Goal: Check status: Check status

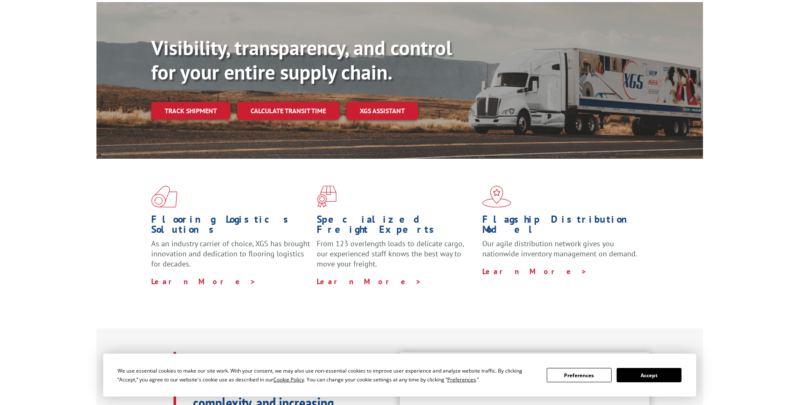
scroll to position [42, 0]
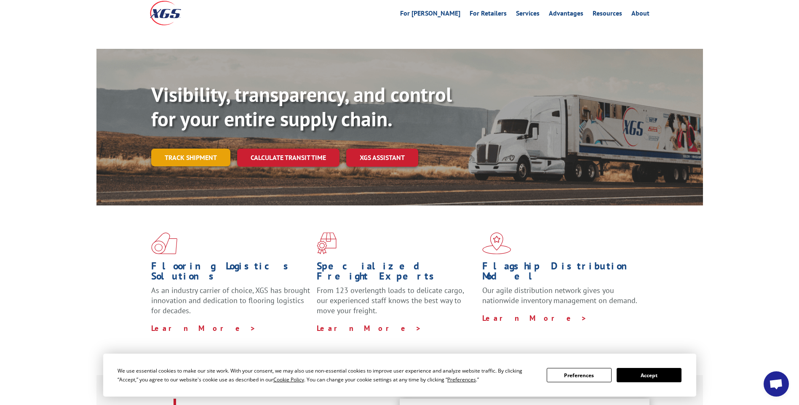
click at [196, 149] on link "Track shipment" at bounding box center [190, 158] width 79 height 18
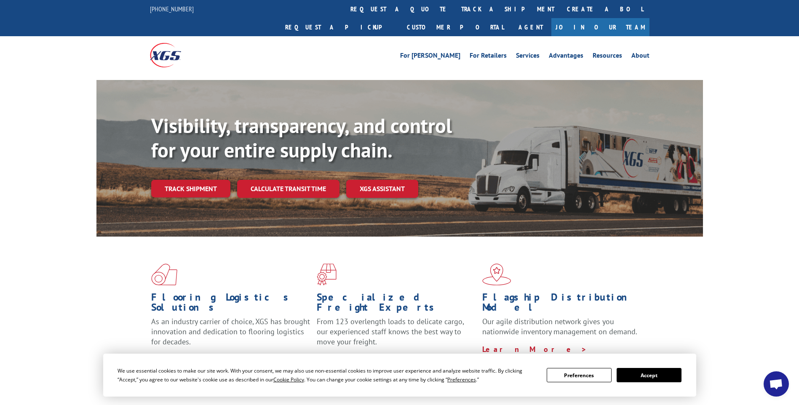
click at [179, 151] on div "Visibility, transparency, and control for your entire supply chain. Track shipm…" at bounding box center [427, 173] width 552 height 118
click at [641, 378] on button "Accept" at bounding box center [649, 375] width 65 height 14
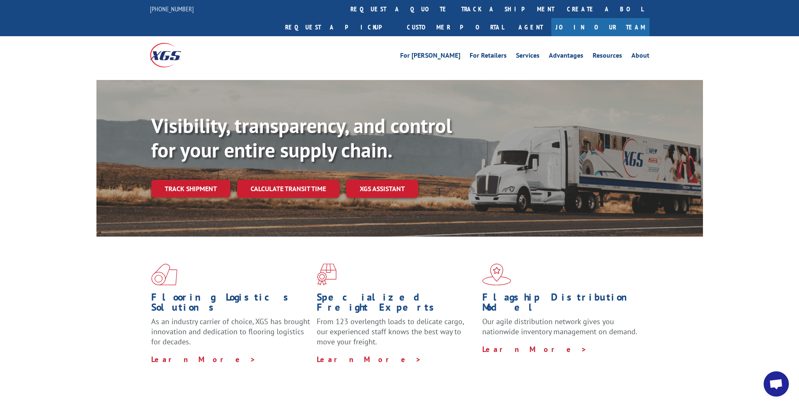
click at [204, 159] on div "Visibility, transparency, and control for your entire supply chain. Track shipm…" at bounding box center [427, 173] width 552 height 118
click at [204, 180] on link "Track shipment" at bounding box center [190, 189] width 79 height 18
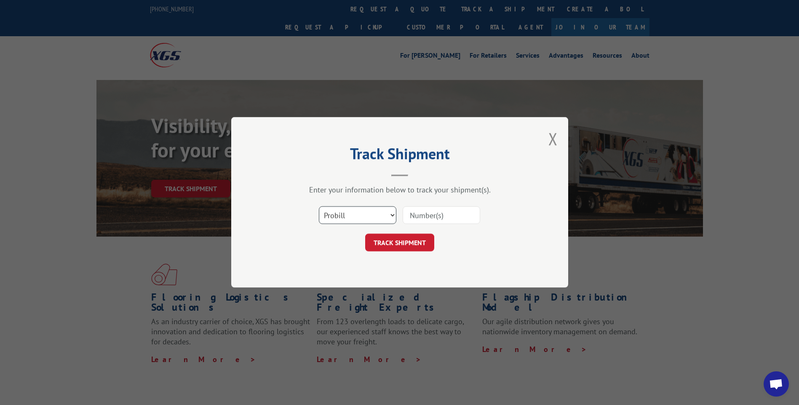
click at [364, 216] on select "Select category... Probill BOL PO" at bounding box center [358, 216] width 78 height 18
select select
click at [319, 207] on select "Select category... Probill BOL PO" at bounding box center [358, 216] width 78 height 18
click at [553, 134] on button "Close modal" at bounding box center [553, 139] width 9 height 22
